Goal: Check status

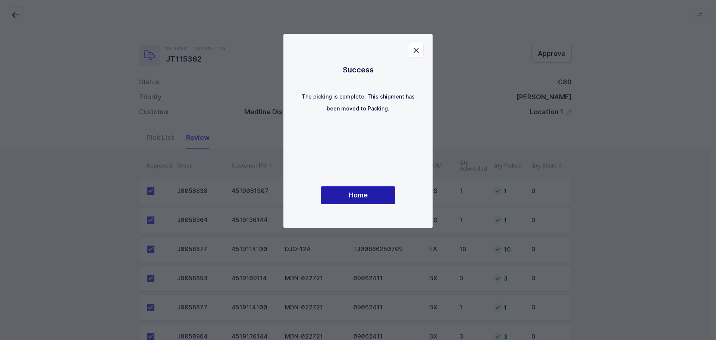
click at [382, 204] on button "Home" at bounding box center [358, 195] width 75 height 18
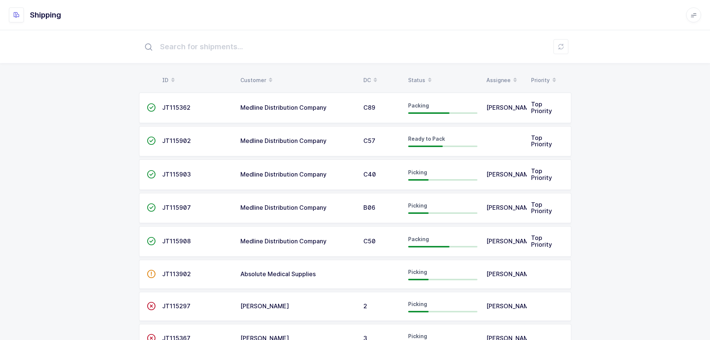
click at [425, 75] on span at bounding box center [429, 80] width 9 height 13
click at [417, 77] on div "Status" at bounding box center [442, 80] width 69 height 13
